Goal: Use online tool/utility: Utilize a website feature to perform a specific function

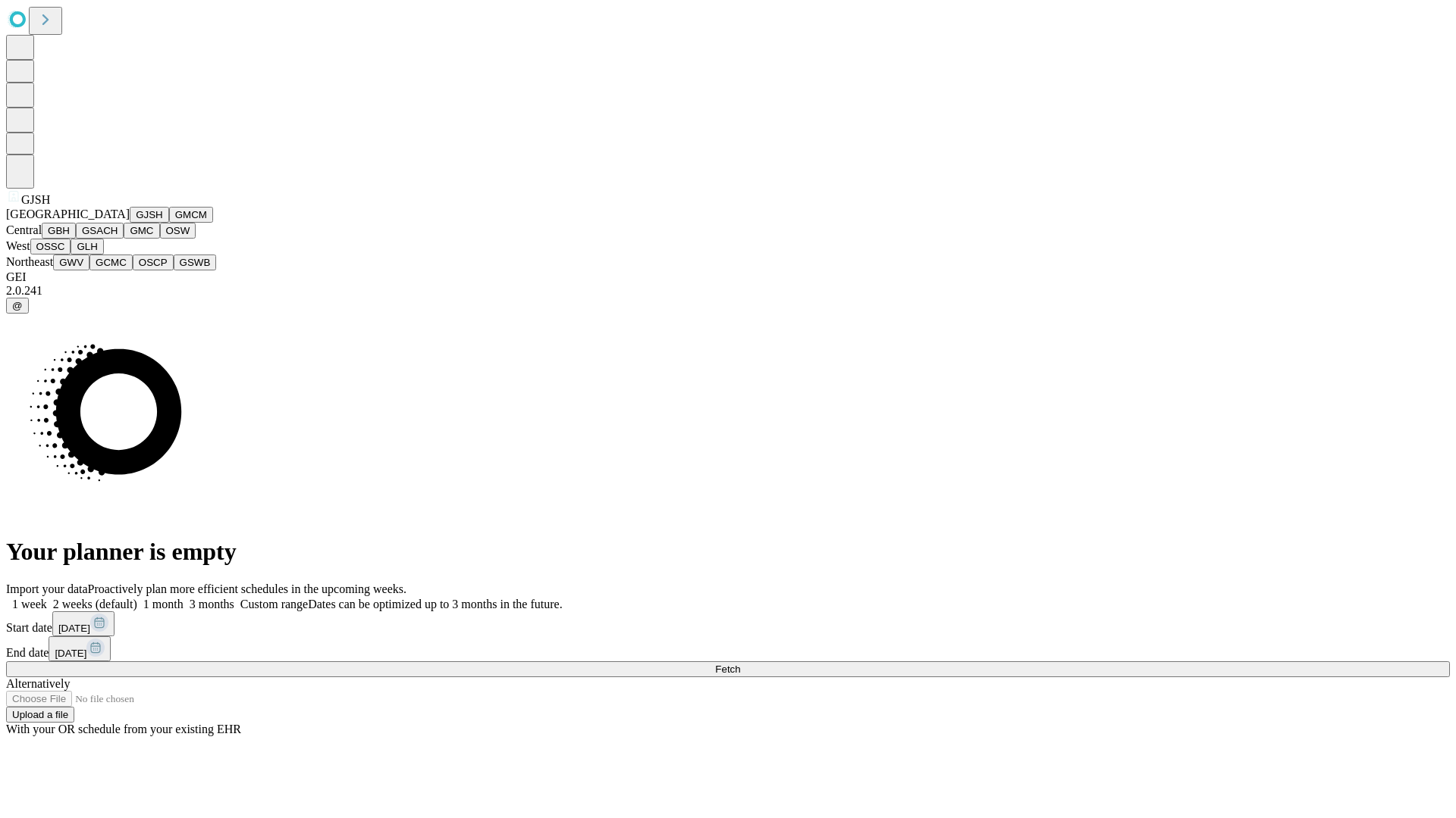
click at [129, 223] on button "GJSH" at bounding box center [148, 214] width 39 height 16
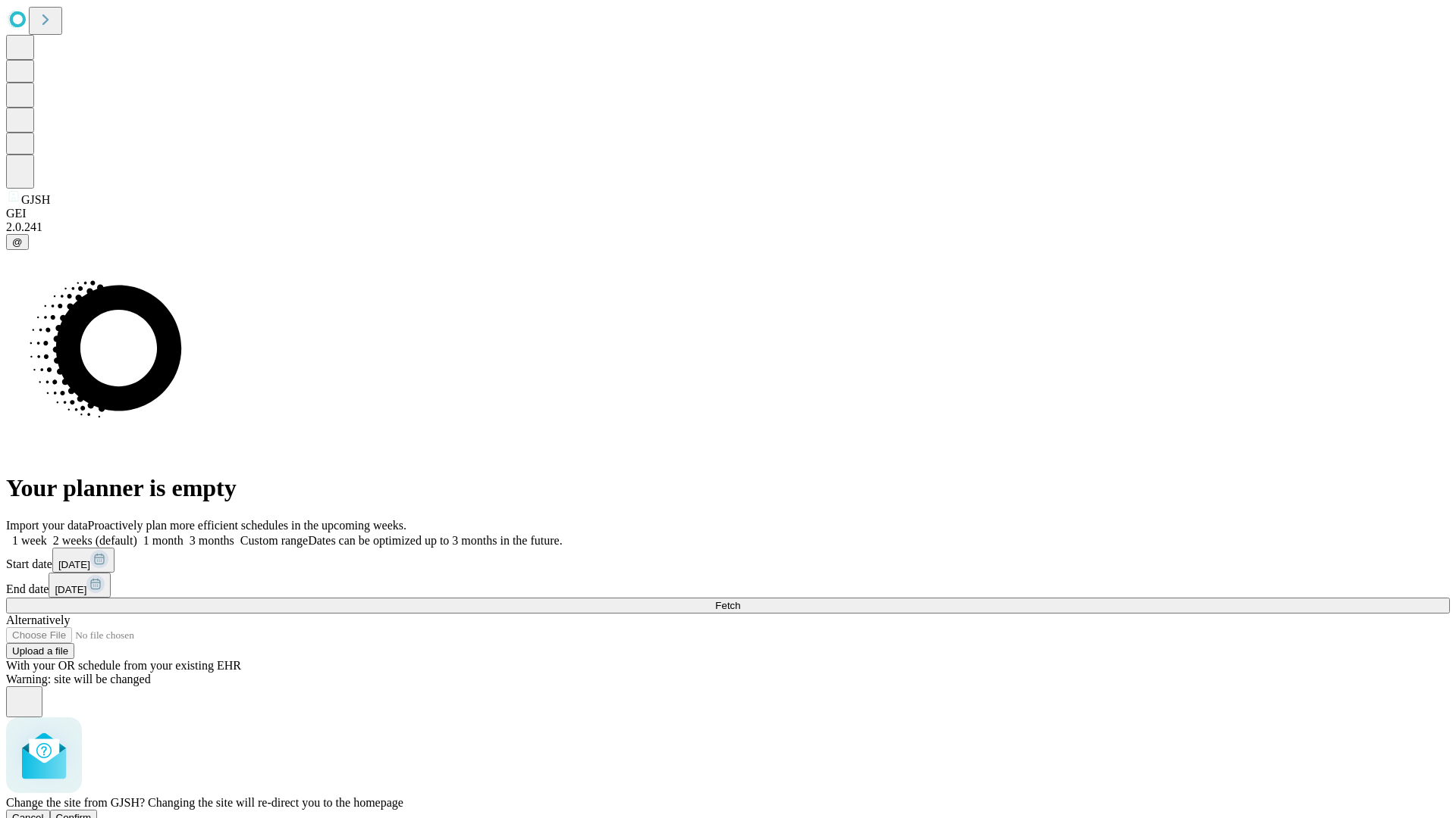
click at [91, 812] on span "Confirm" at bounding box center [73, 818] width 35 height 11
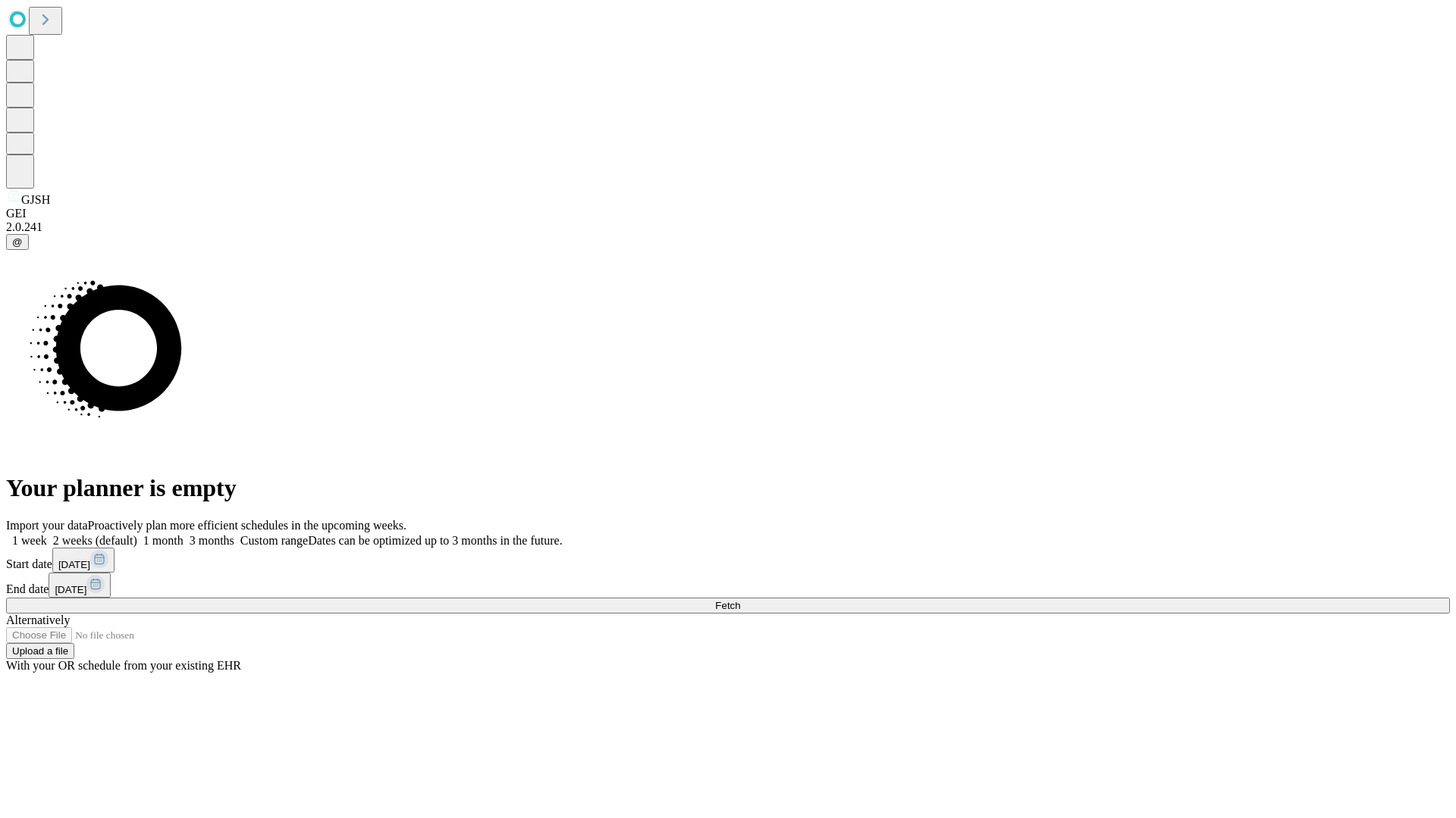
click at [137, 535] on label "2 weeks (default)" at bounding box center [91, 541] width 90 height 13
click at [740, 600] on span "Fetch" at bounding box center [727, 606] width 25 height 11
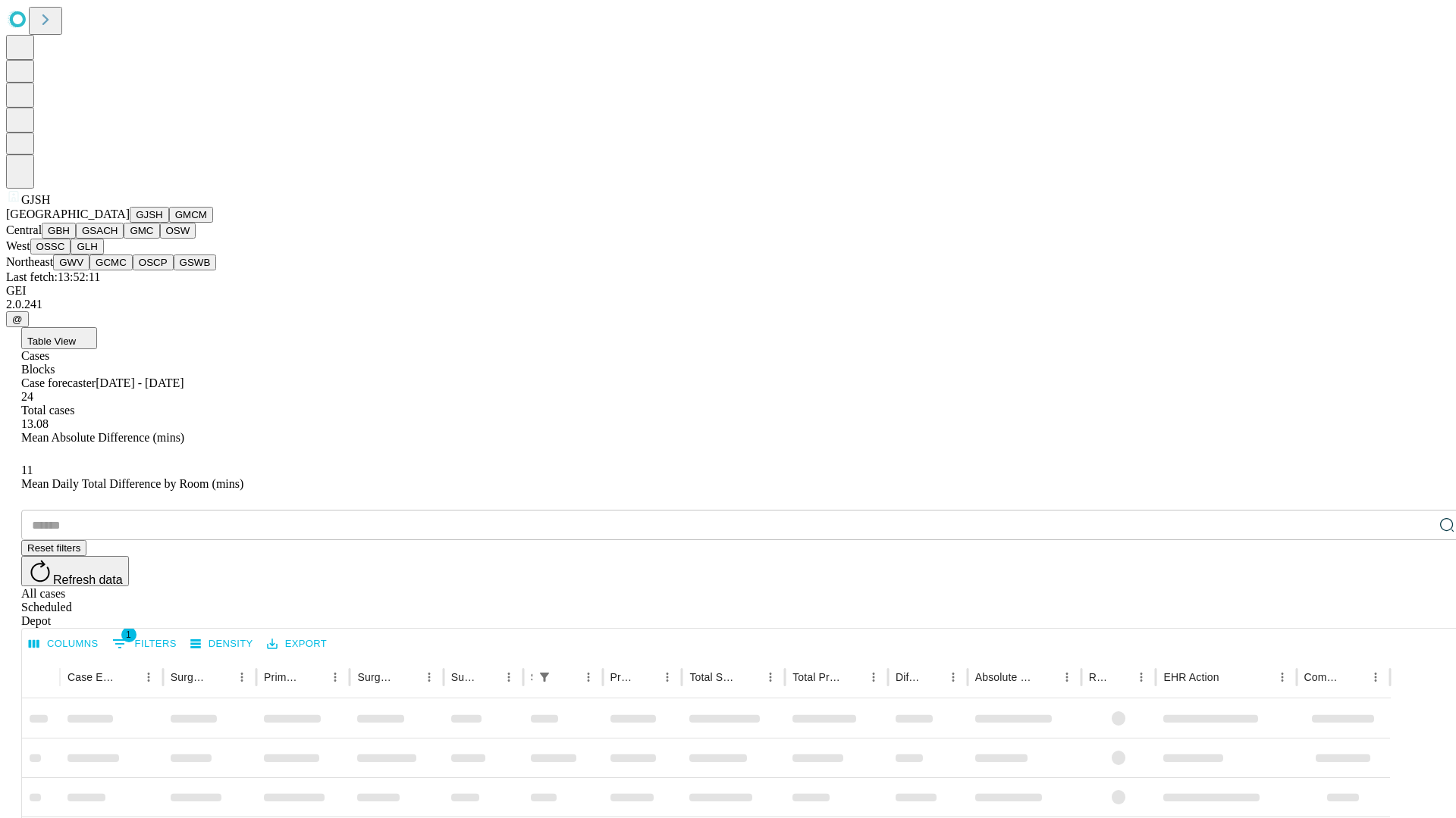
click at [169, 223] on button "GMCM" at bounding box center [191, 214] width 44 height 16
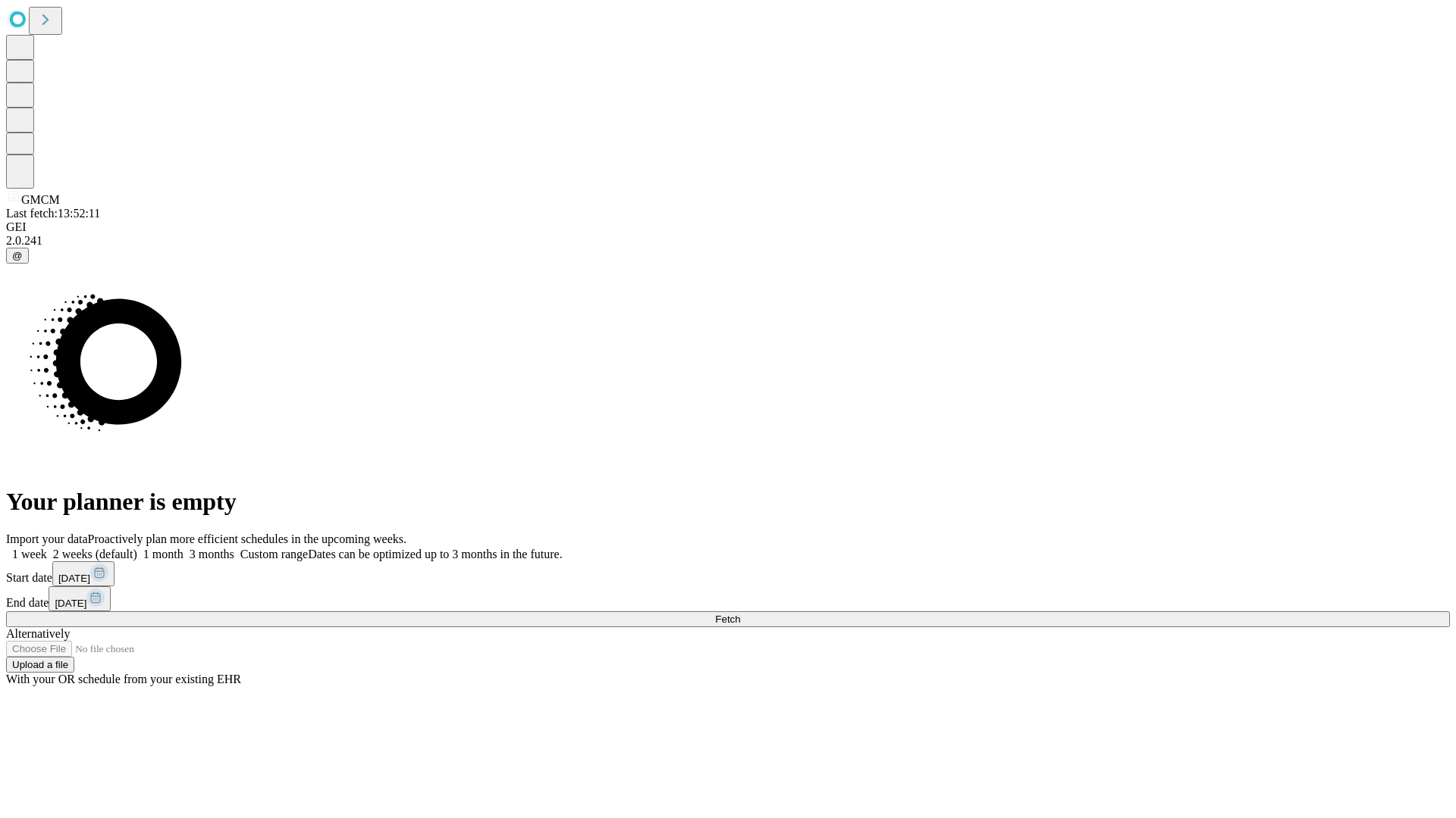
click at [137, 548] on label "2 weeks (default)" at bounding box center [91, 555] width 90 height 13
click at [740, 614] on span "Fetch" at bounding box center [727, 619] width 25 height 11
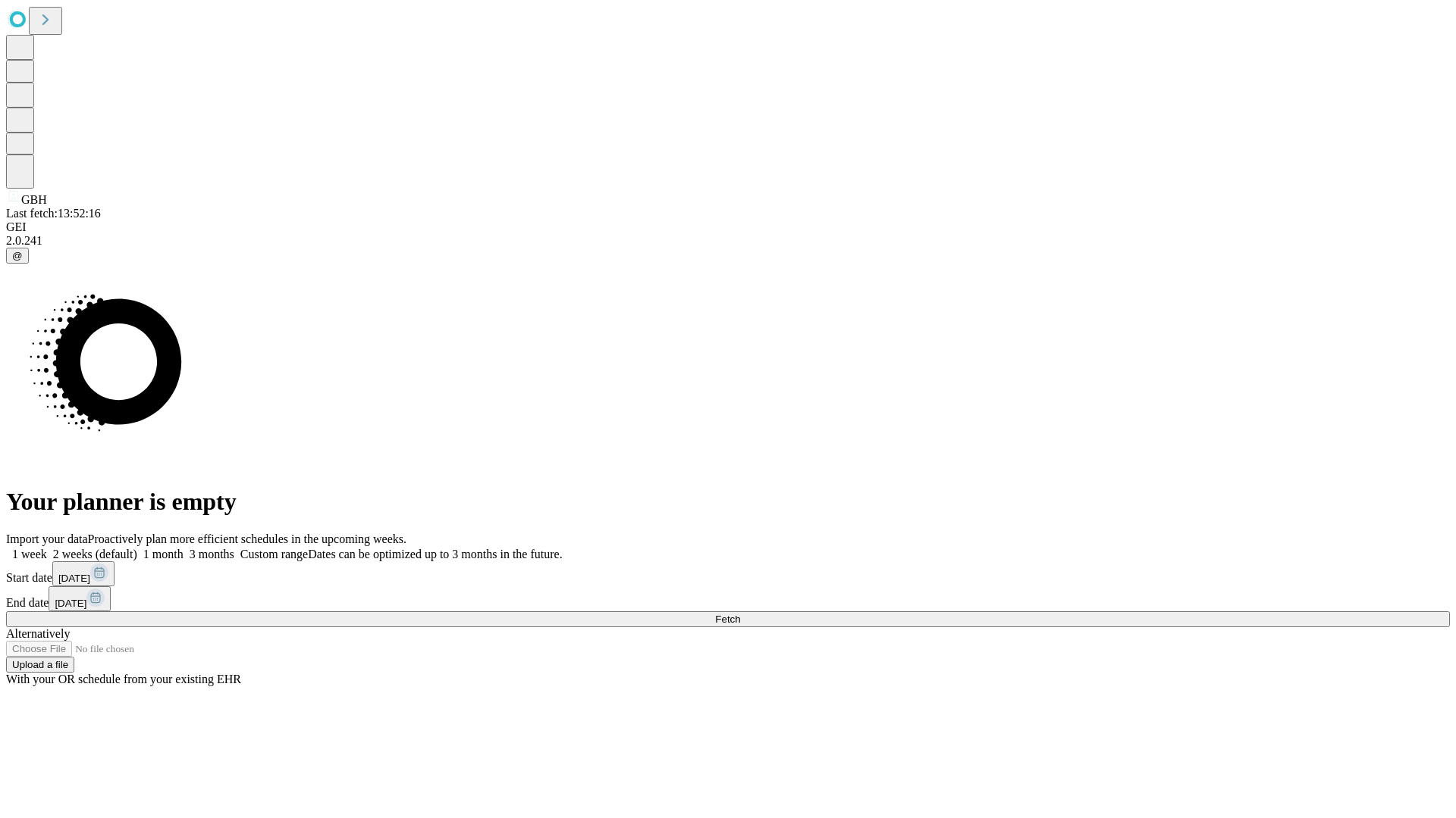
click at [137, 548] on label "2 weeks (default)" at bounding box center [91, 555] width 90 height 13
click at [740, 614] on span "Fetch" at bounding box center [727, 619] width 25 height 11
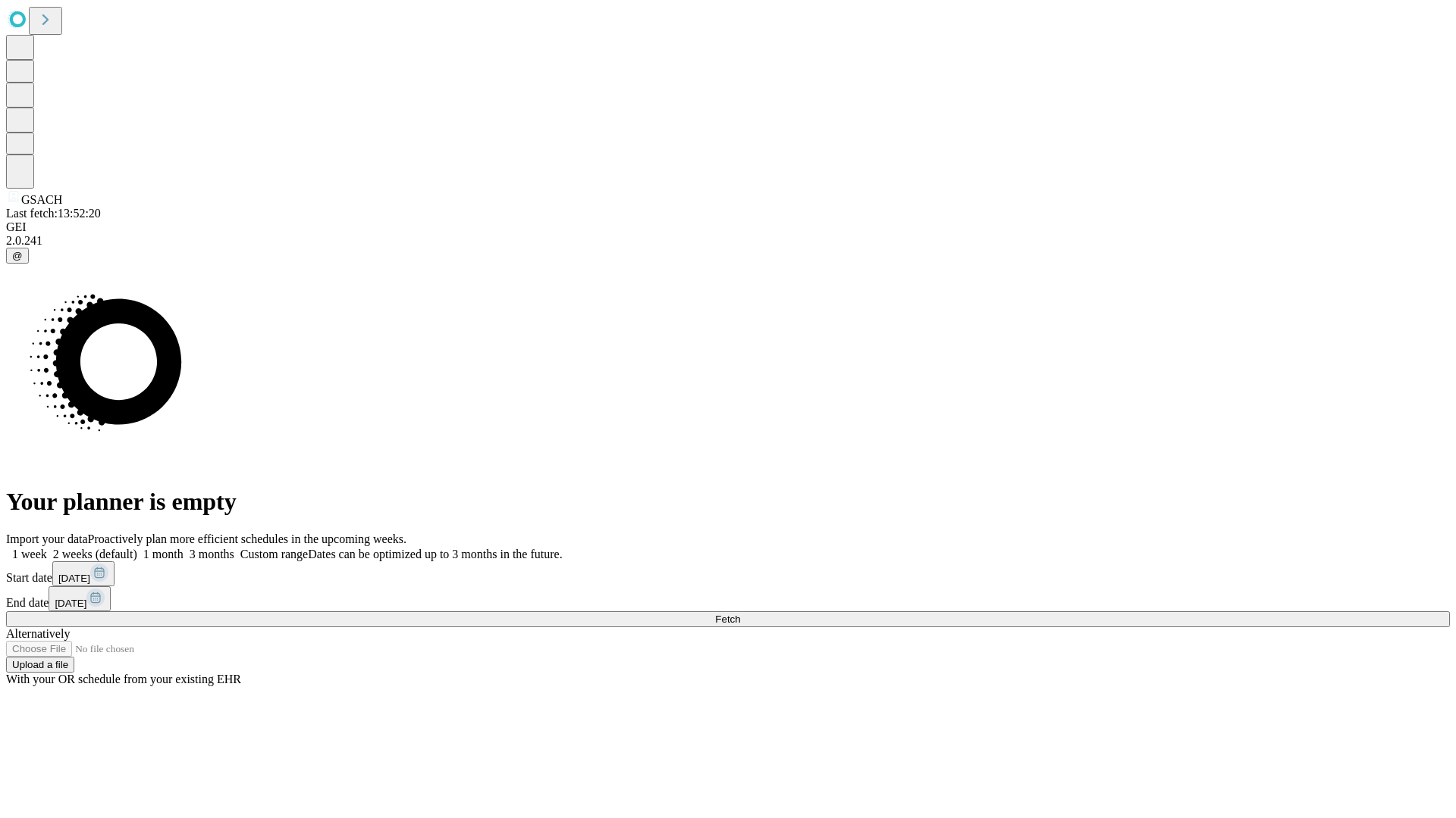
click at [137, 548] on label "2 weeks (default)" at bounding box center [91, 555] width 90 height 13
click at [740, 614] on span "Fetch" at bounding box center [727, 619] width 25 height 11
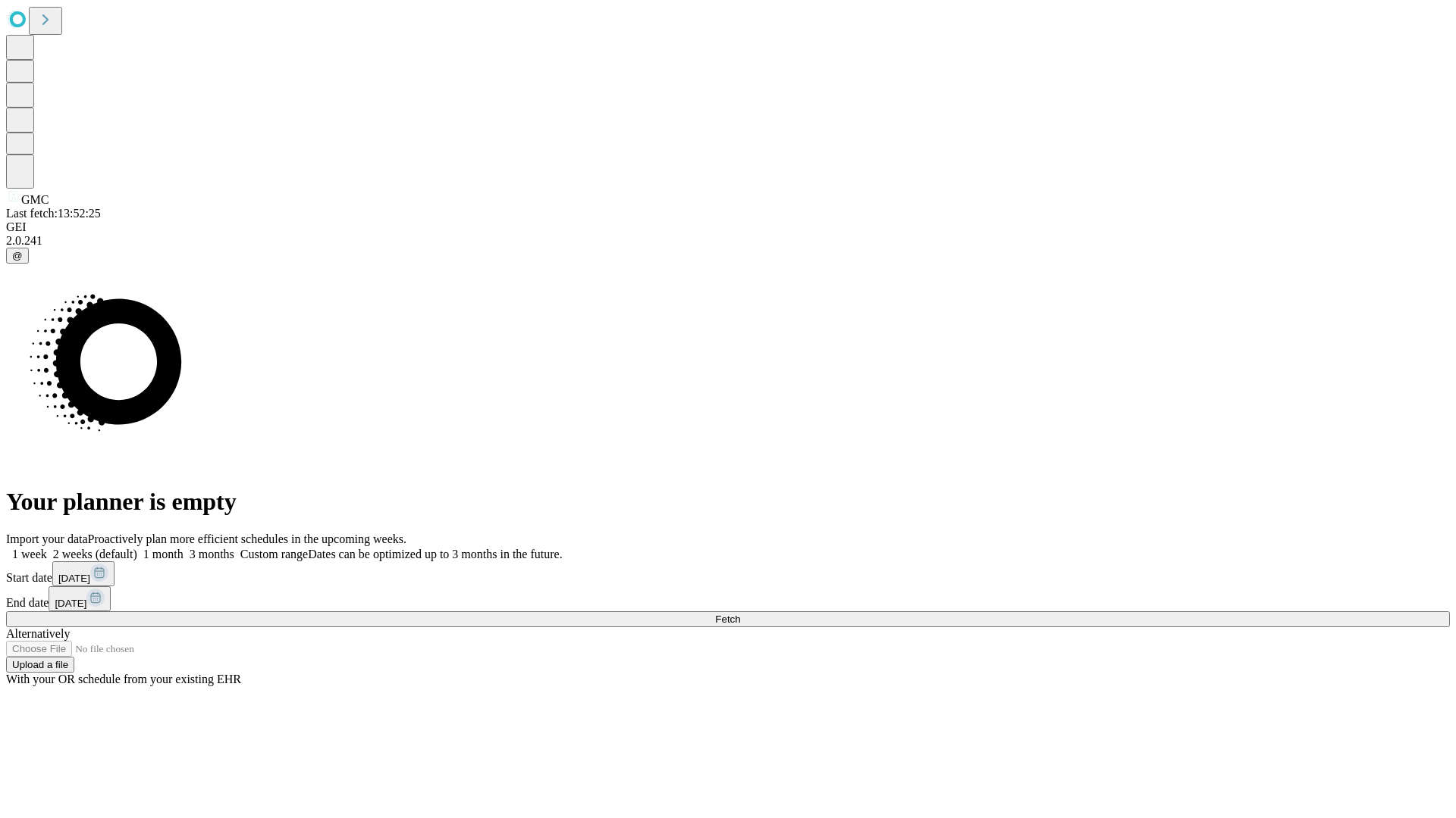
click at [137, 548] on label "2 weeks (default)" at bounding box center [91, 555] width 90 height 13
click at [740, 614] on span "Fetch" at bounding box center [727, 619] width 25 height 11
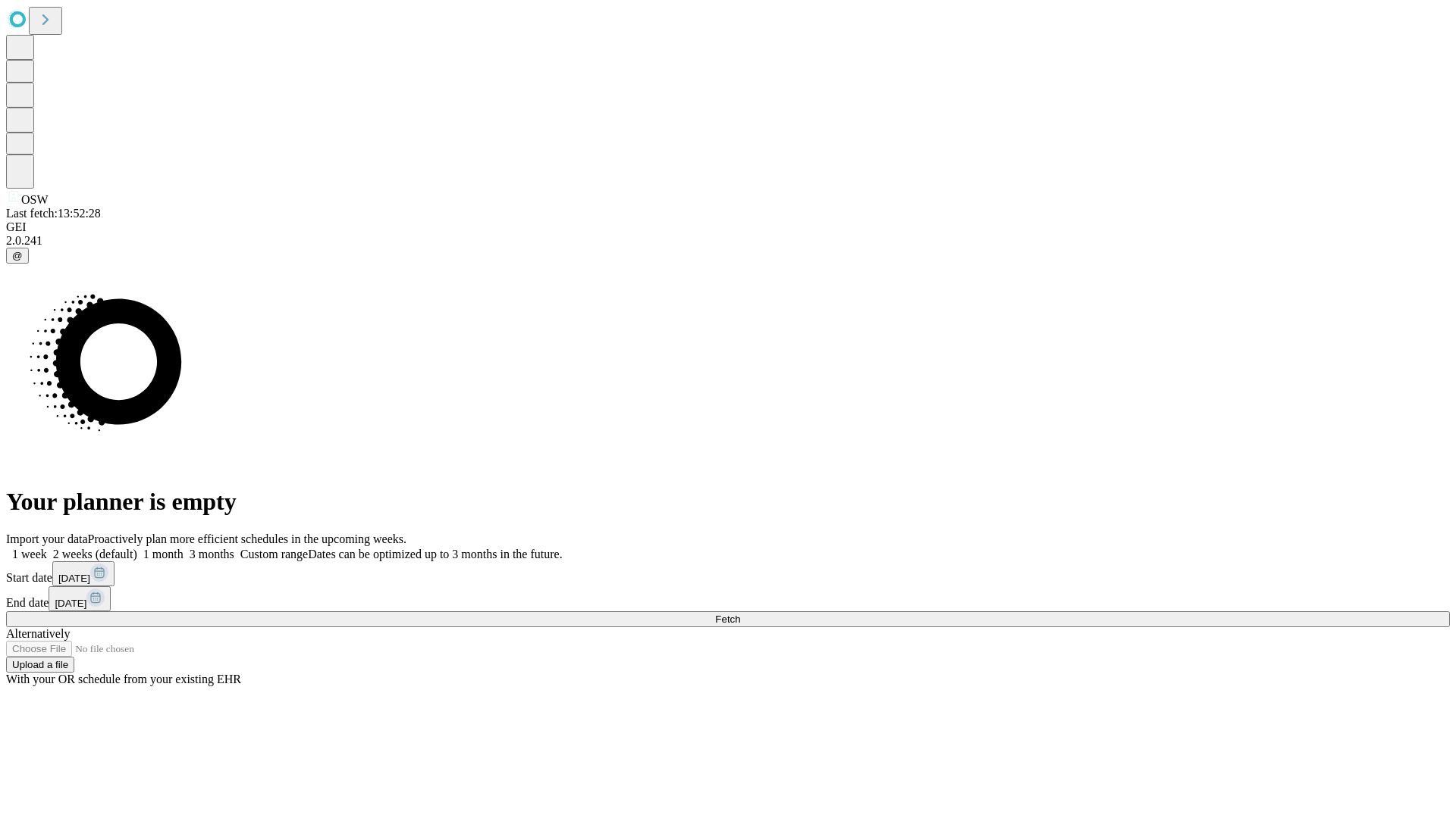
click at [137, 548] on label "2 weeks (default)" at bounding box center [91, 555] width 90 height 13
click at [740, 614] on span "Fetch" at bounding box center [727, 619] width 25 height 11
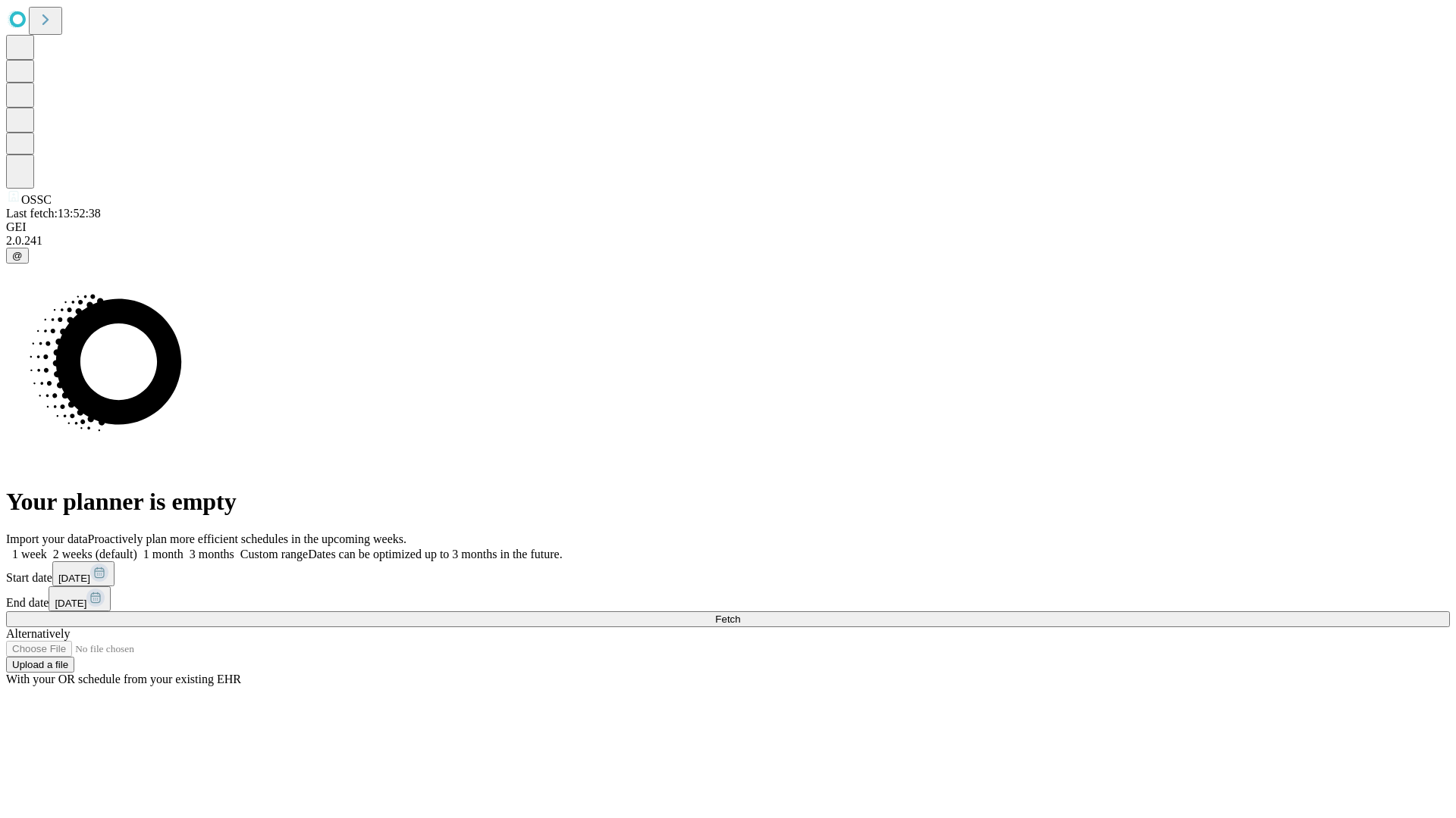
click at [137, 548] on label "2 weeks (default)" at bounding box center [91, 555] width 90 height 13
click at [740, 614] on span "Fetch" at bounding box center [727, 619] width 25 height 11
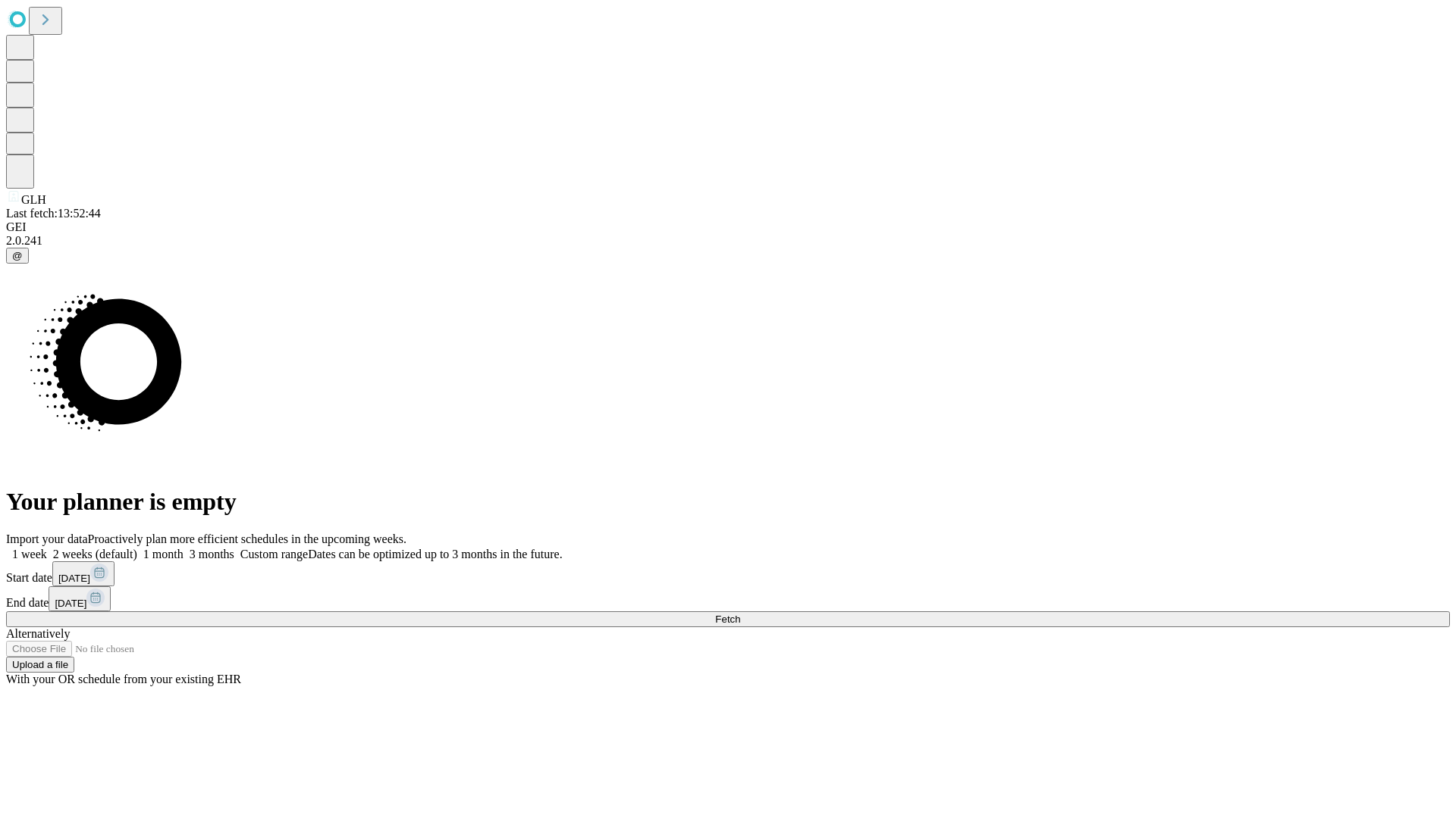
click at [137, 548] on label "2 weeks (default)" at bounding box center [91, 555] width 90 height 13
click at [740, 614] on span "Fetch" at bounding box center [727, 619] width 25 height 11
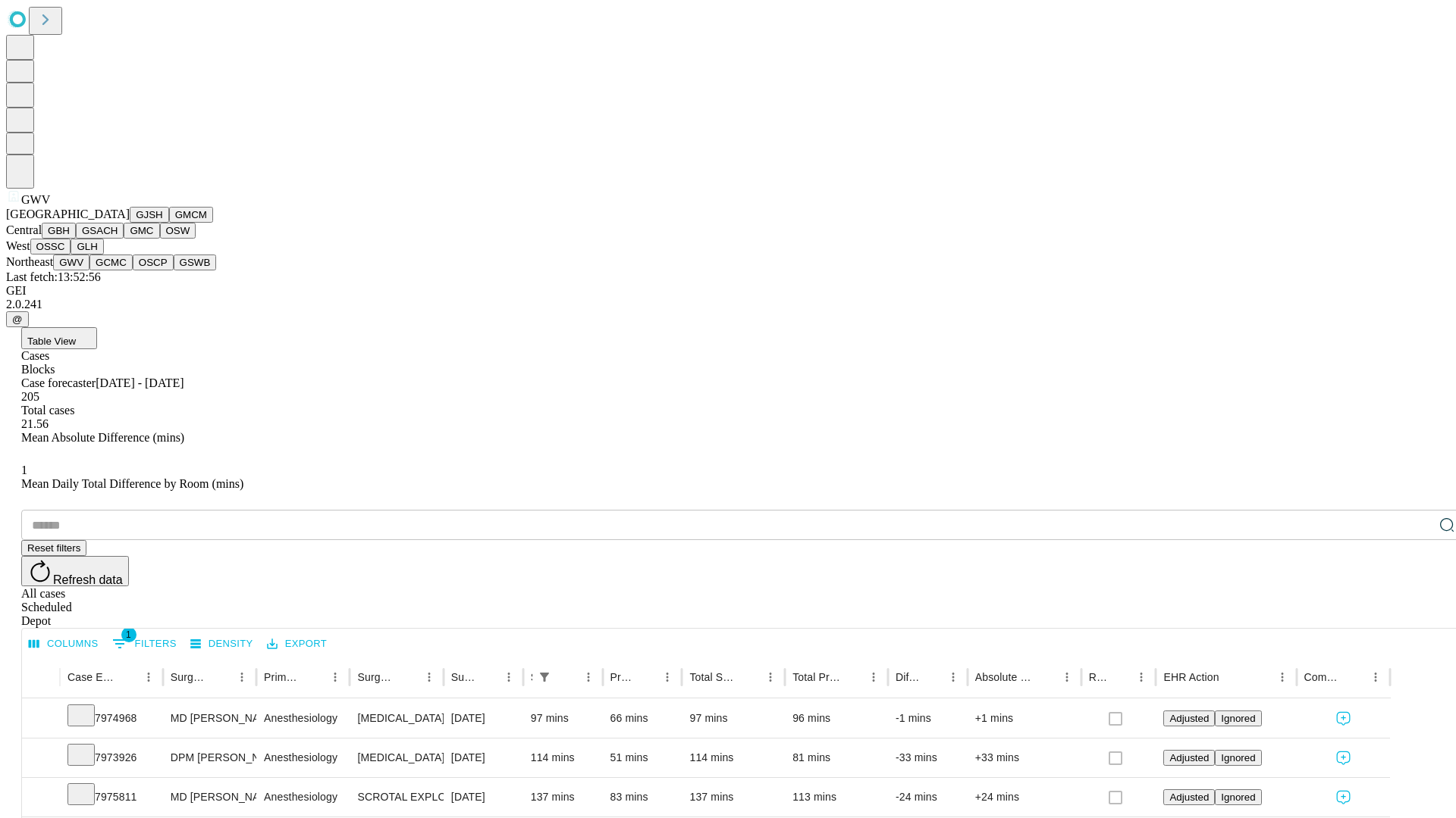
click at [117, 270] on button "GCMC" at bounding box center [110, 263] width 43 height 16
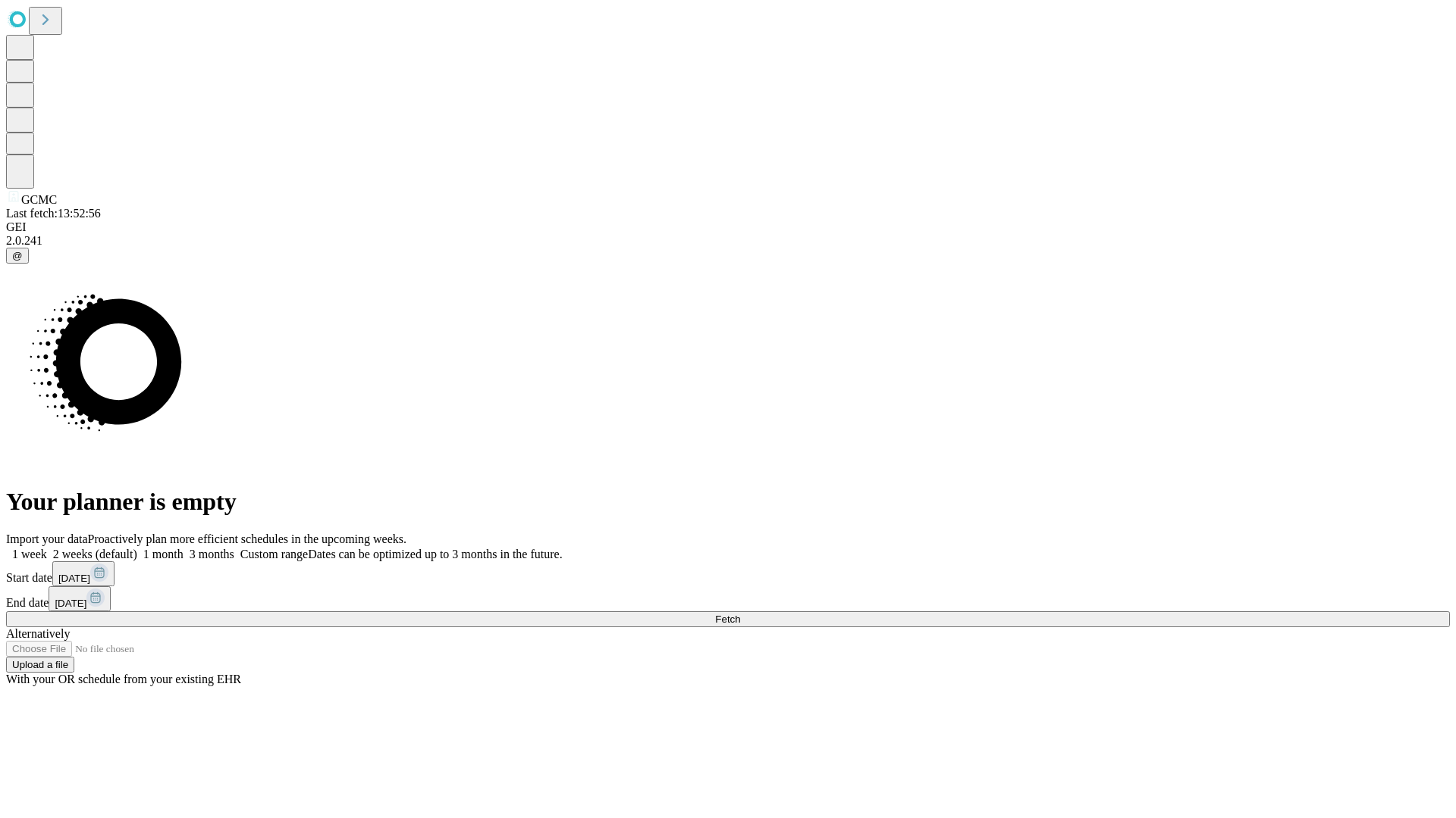
click at [137, 548] on label "2 weeks (default)" at bounding box center [91, 555] width 90 height 13
click at [740, 614] on span "Fetch" at bounding box center [727, 619] width 25 height 11
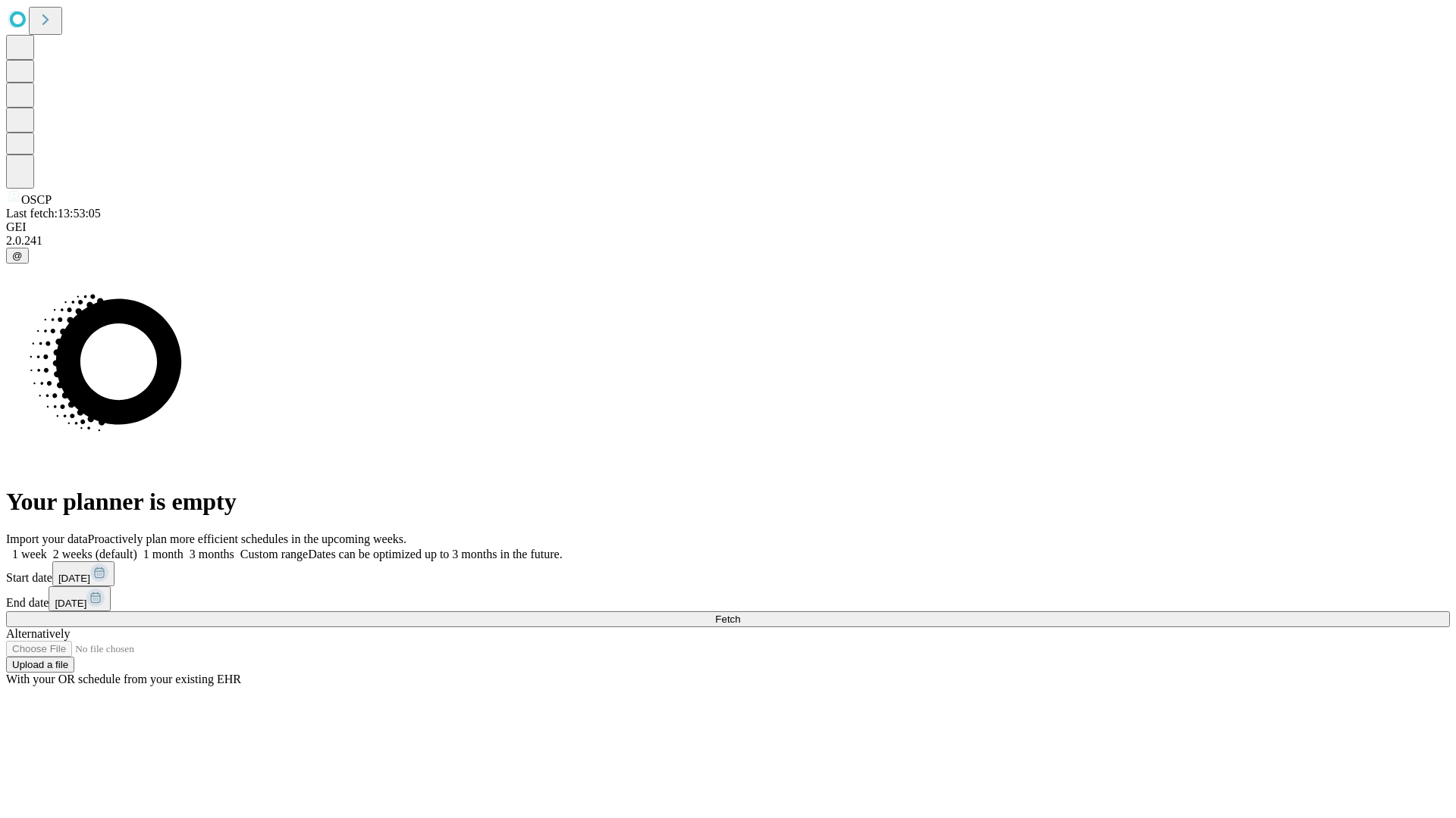
click at [137, 548] on label "2 weeks (default)" at bounding box center [91, 555] width 90 height 13
click at [740, 614] on span "Fetch" at bounding box center [727, 619] width 25 height 11
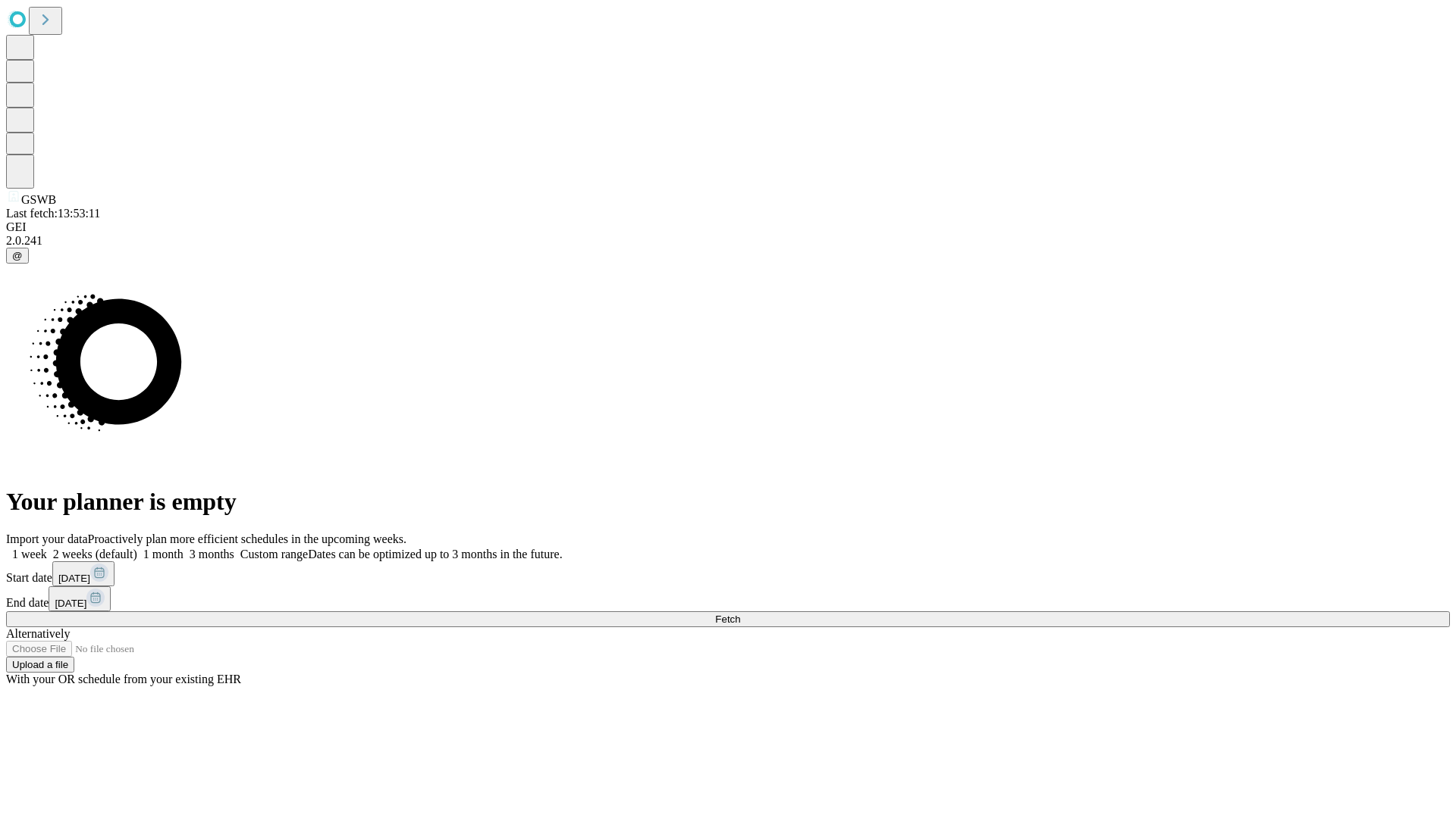
click at [740, 614] on span "Fetch" at bounding box center [727, 619] width 25 height 11
